Goal: Task Accomplishment & Management: Manage account settings

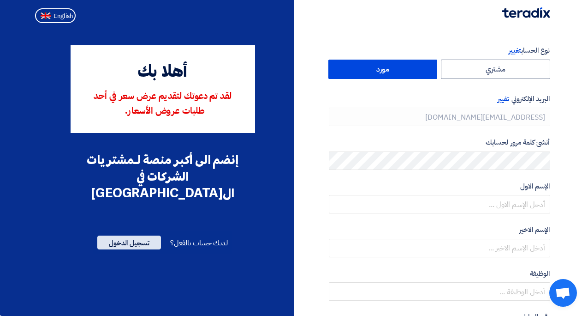
click at [123, 235] on span "تسجيل الدخول" at bounding box center [129, 242] width 64 height 14
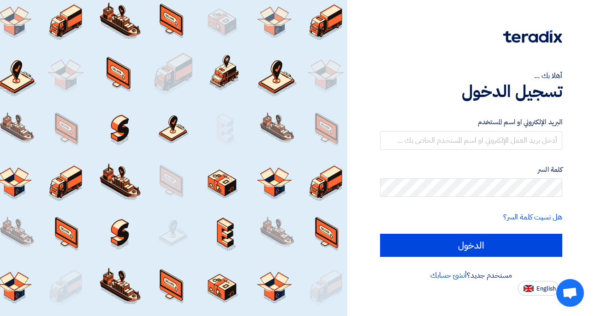
click at [546, 126] on label "البريد الإلكتروني او اسم المستخدم" at bounding box center [471, 122] width 183 height 11
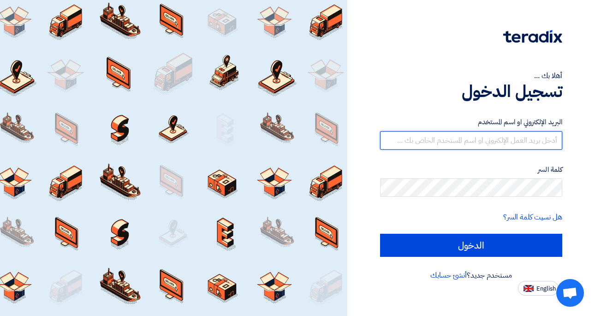
click at [545, 133] on input "text" at bounding box center [471, 140] width 183 height 18
type input "f.aleisawi@digitect.com"
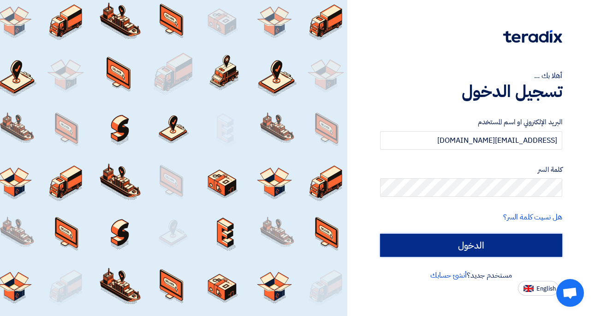
click at [437, 249] on input "الدخول" at bounding box center [471, 245] width 183 height 23
click at [431, 248] on input "الدخول" at bounding box center [471, 245] width 183 height 23
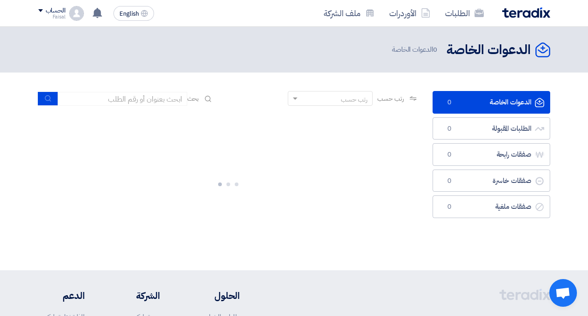
click at [478, 101] on link "الدعوات الخاصة الدعوات الخاصة 0" at bounding box center [492, 102] width 118 height 23
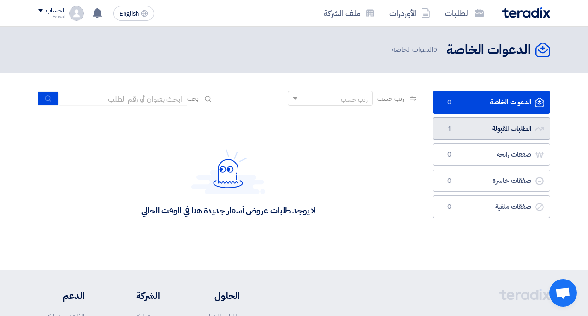
click at [472, 135] on link "الطلبات المقبولة الطلبات المقبولة 1" at bounding box center [492, 128] width 118 height 23
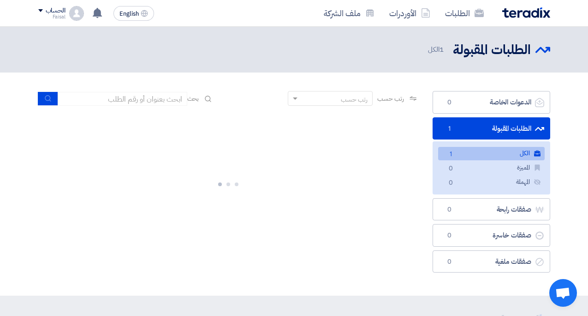
click at [475, 120] on link "الطلبات المقبولة الطلبات المقبولة 1" at bounding box center [492, 128] width 118 height 23
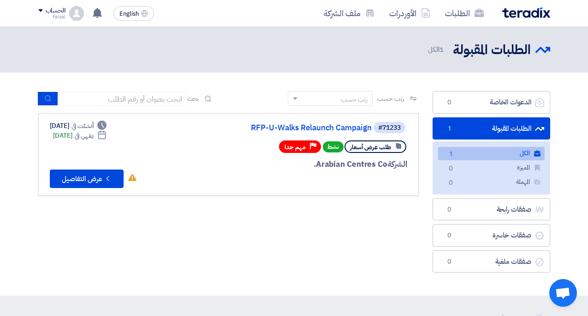
click at [464, 65] on header "الطلبات المقبولة الطلبات المقبولة 1 الكل" at bounding box center [294, 50] width 588 height 46
click at [154, 132] on div "#71233 RFP-U-Walks Relaunch Campaign طلب عرض أسعار نشط Priority مهم جدا الشركة …" at bounding box center [229, 154] width 358 height 67
click at [305, 180] on div at bounding box center [297, 181] width 222 height 13
click at [352, 228] on div "رتب حسب رتب حسب بحث مجال الطلب مسؤول المشتريات نوع الطلب" at bounding box center [228, 184] width 395 height 186
click at [333, 128] on link "RFP-U-Walks Relaunch Campaign" at bounding box center [279, 128] width 185 height 8
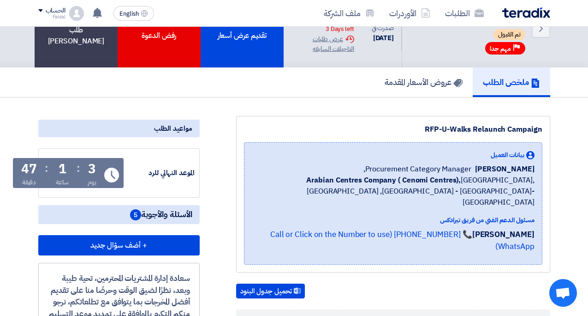
scroll to position [41, 0]
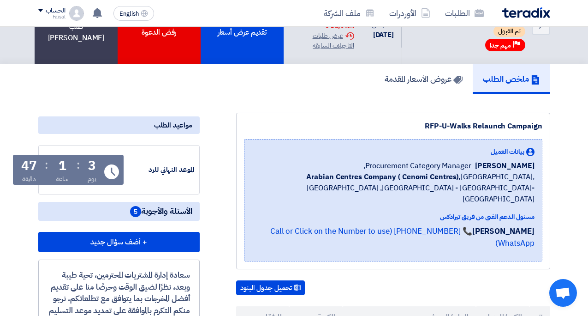
click at [465, 212] on div "مسئول الدعم الفني من فريق تيرادكس Rawan Wesam 📞 +201126222664 (Call or Click on…" at bounding box center [393, 233] width 283 height 42
click at [466, 225] on link "📞 [PHONE_NUMBER] (Call or Click on the Number to use WhatsApp)" at bounding box center [402, 237] width 264 height 24
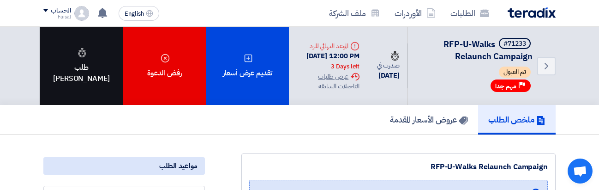
click at [95, 62] on div "طلب [PERSON_NAME]" at bounding box center [81, 66] width 83 height 78
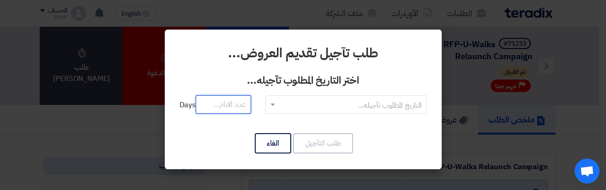
click at [234, 108] on input "number" at bounding box center [223, 104] width 55 height 18
click at [285, 107] on input "text" at bounding box center [351, 104] width 143 height 15
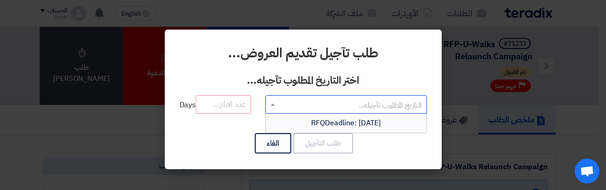
click at [311, 125] on span "RFQDeadline: [DATE]" at bounding box center [346, 122] width 70 height 11
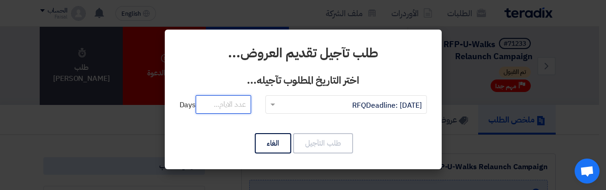
click at [232, 102] on input "number" at bounding box center [223, 104] width 55 height 18
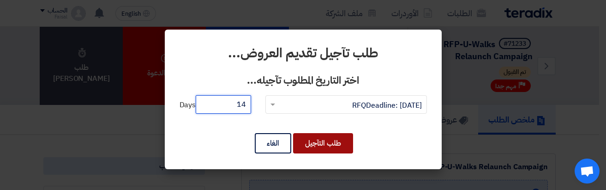
type input "14"
click at [333, 144] on button "طلب التآجيل" at bounding box center [323, 143] width 60 height 20
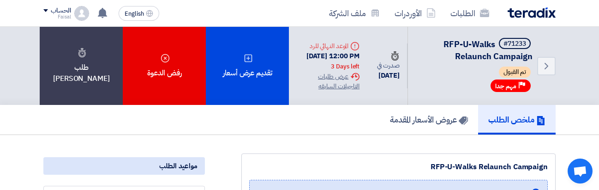
click at [220, 123] on div "ملخص الطلب عروض الأسعار المقدمة" at bounding box center [299, 120] width 512 height 30
click at [453, 18] on link "الطلبات" at bounding box center [470, 13] width 54 height 22
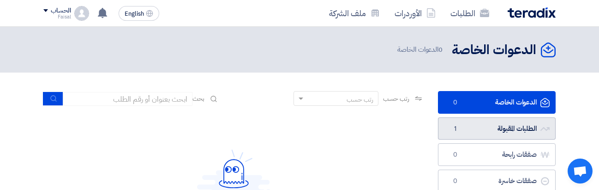
click at [483, 131] on link "الطلبات المقبولة الطلبات المقبولة 1" at bounding box center [497, 128] width 118 height 23
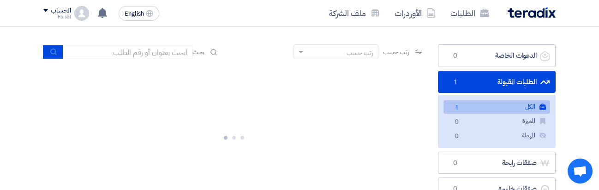
scroll to position [48, 0]
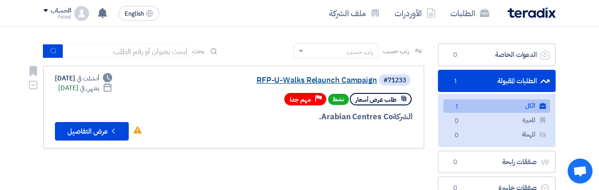
click at [348, 78] on link "RFP-U-Walks Relaunch Campaign" at bounding box center [284, 80] width 185 height 8
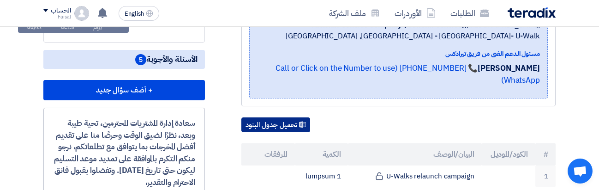
scroll to position [193, 0]
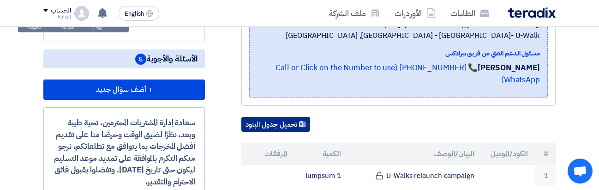
click at [283, 122] on button "تحميل جدول البنود" at bounding box center [275, 124] width 69 height 15
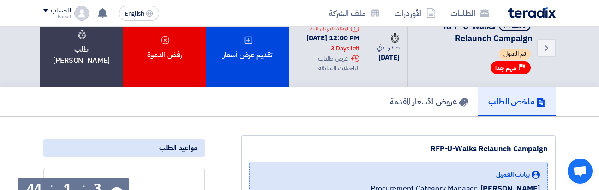
scroll to position [18, 0]
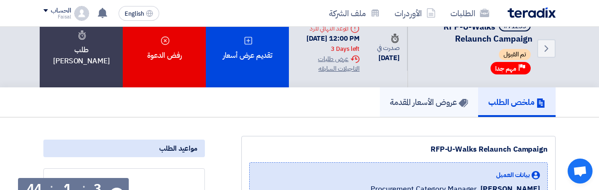
click at [439, 101] on h5 "عروض الأسعار المقدمة" at bounding box center [429, 101] width 78 height 11
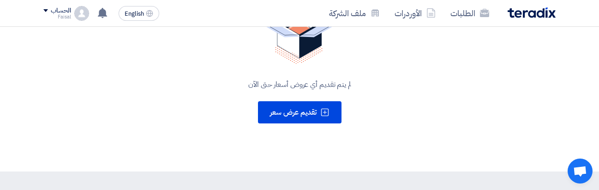
scroll to position [174, 0]
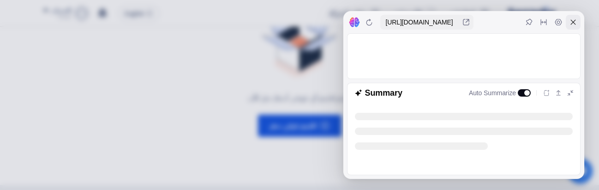
click at [572, 23] on icon at bounding box center [573, 22] width 5 height 5
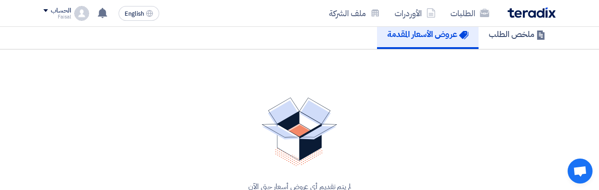
scroll to position [0, 0]
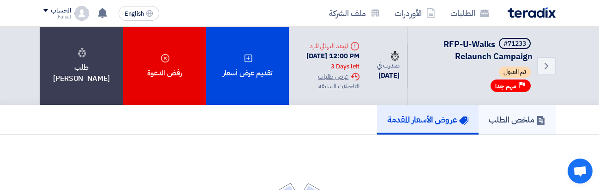
click at [505, 111] on link "ملخص الطلب" at bounding box center [517, 120] width 77 height 30
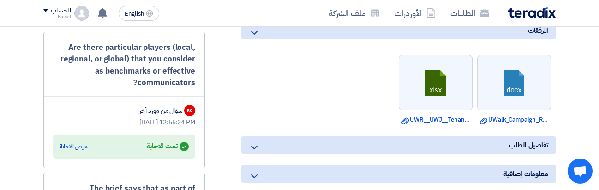
scroll to position [575, 0]
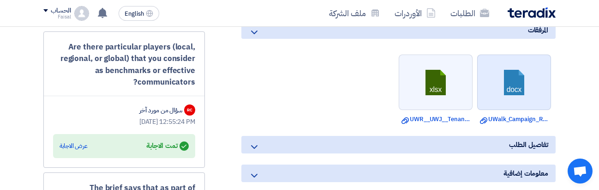
click at [508, 89] on link at bounding box center [515, 82] width 74 height 55
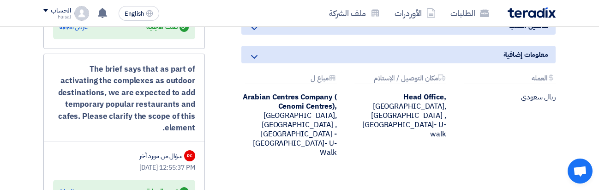
scroll to position [688, 0]
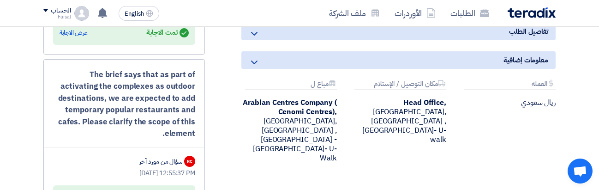
drag, startPoint x: 360, startPoint y: 113, endPoint x: 456, endPoint y: 138, distance: 99.2
click at [466, 136] on div "Attachments [GEOGRAPHIC_DATA] ريال سعودي Attachments مكان التوصيل / [DEMOGRAPHI…" at bounding box center [398, 128] width 328 height 97
click at [433, 143] on div at bounding box center [466, 150] width 118 height 14
click at [370, 143] on div "Attachments مكان التوصيل / [DEMOGRAPHIC_DATA] [GEOGRAPHIC_DATA], [GEOGRAPHIC_DA…" at bounding box center [398, 121] width 109 height 83
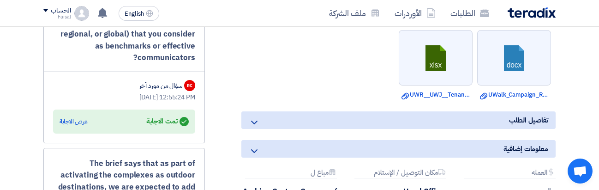
scroll to position [600, 0]
click at [74, 120] on div "عرض الاجابة" at bounding box center [74, 120] width 28 height 9
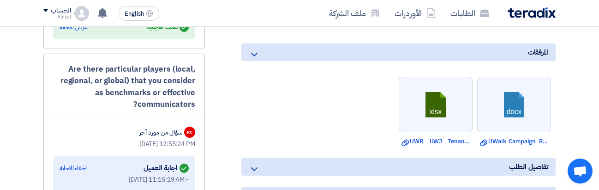
scroll to position [0, 0]
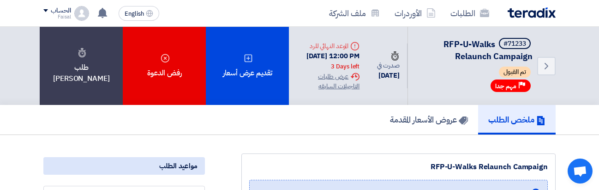
click at [342, 42] on div "Deadline الموعد النهائي للرد" at bounding box center [327, 46] width 63 height 10
drag, startPoint x: 348, startPoint y: 62, endPoint x: 385, endPoint y: 66, distance: 37.1
click at [385, 66] on div "Back #71233 RFP-U-Walks Relaunch Campaign تم القبول Priority مهم جدا Time صدرت …" at bounding box center [422, 66] width 267 height 78
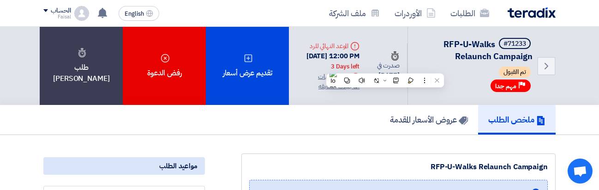
click at [354, 66] on div "3 Days left" at bounding box center [345, 66] width 29 height 9
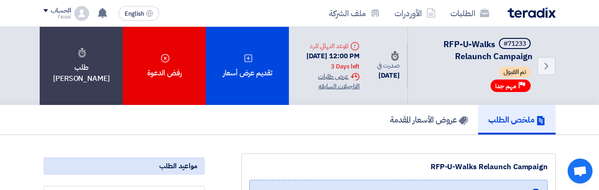
click at [327, 77] on div "Extension History عرض طلبات التاجيلات السابقه" at bounding box center [327, 81] width 63 height 19
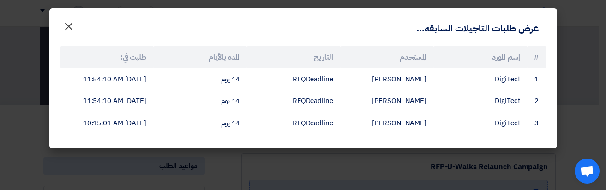
click at [64, 24] on span "×" at bounding box center [68, 26] width 11 height 28
